Goal: Task Accomplishment & Management: Complete application form

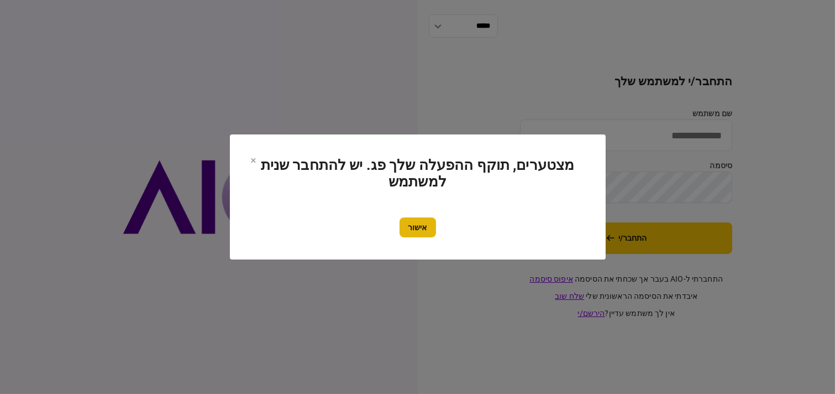
type input "*********"
click at [419, 228] on button "אישור" at bounding box center [418, 227] width 36 height 20
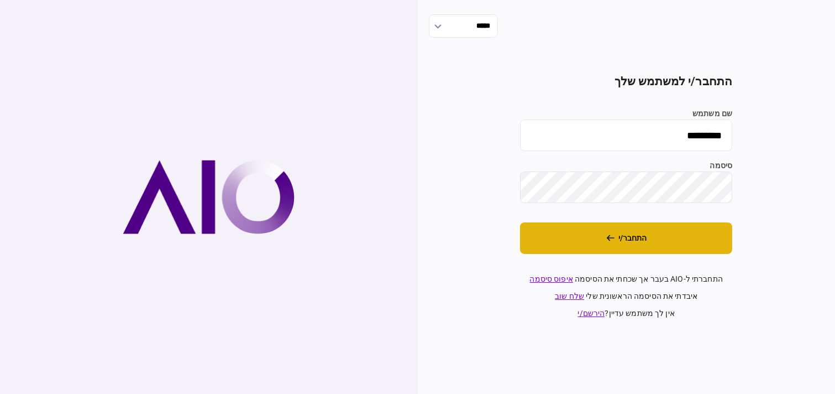
click at [542, 239] on button "התחבר/י" at bounding box center [626, 238] width 212 height 32
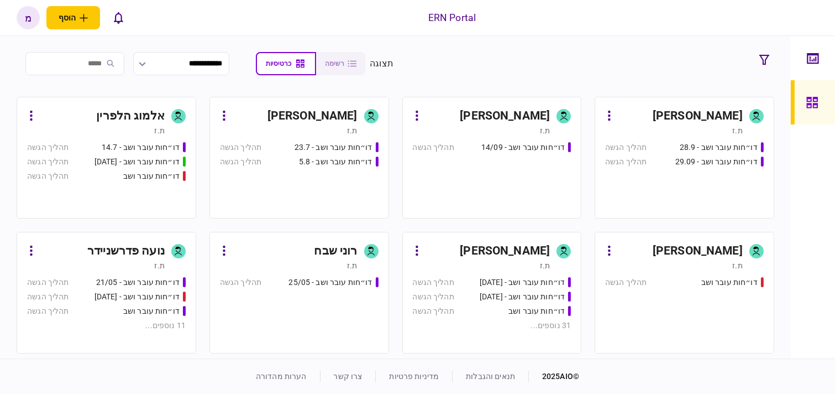
scroll to position [123, 0]
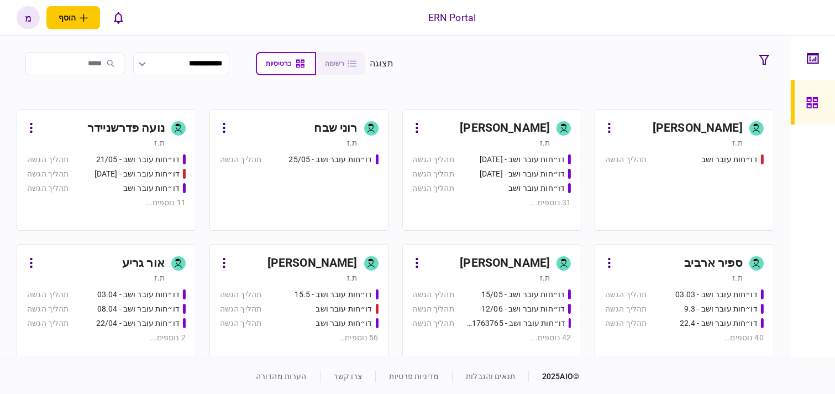
click at [455, 274] on div "ת.ז" at bounding box center [482, 277] width 138 height 11
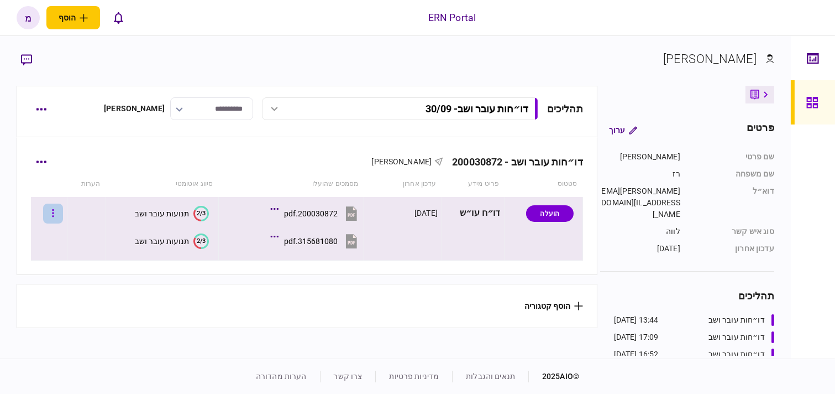
click at [63, 216] on button "button" at bounding box center [53, 213] width 20 height 20
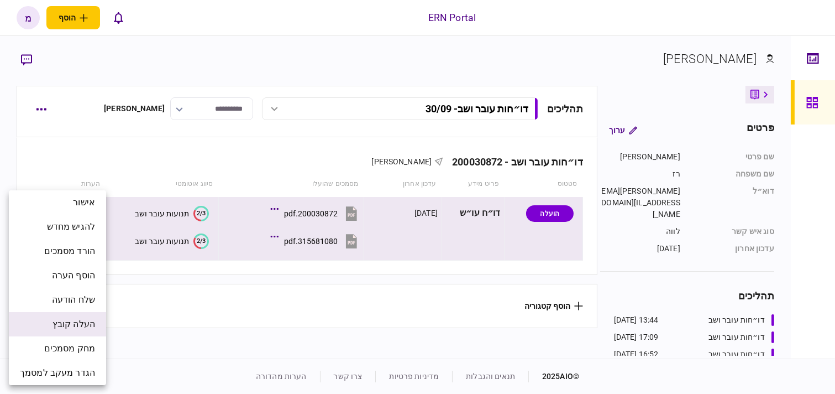
click at [65, 321] on span "העלה קובץ" at bounding box center [74, 323] width 43 height 13
